Goal: Task Accomplishment & Management: Manage account settings

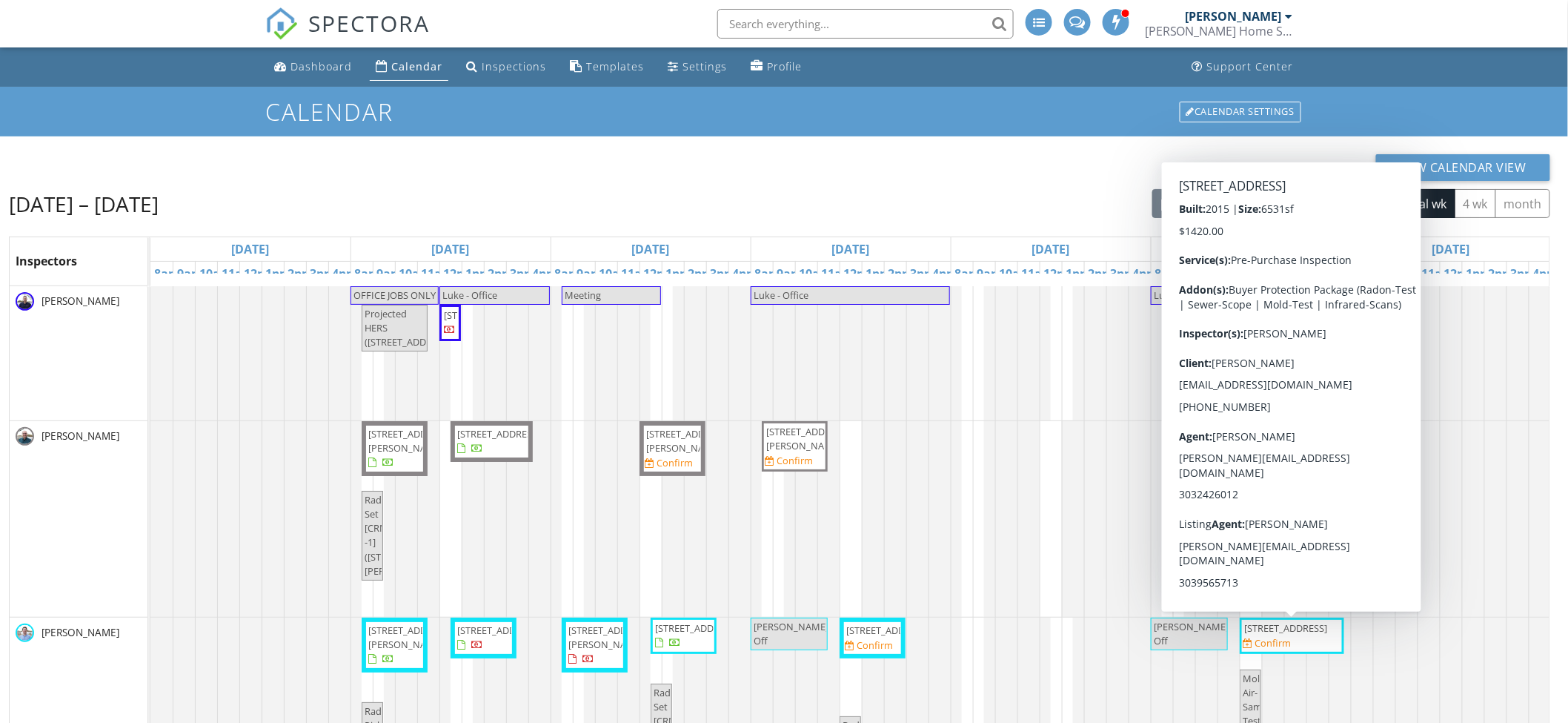
click at [1292, 650] on div "1760 Sunset Blvd , Boulder 80304 Confirm" at bounding box center [1292, 636] width 99 height 29
